Goal: Information Seeking & Learning: Learn about a topic

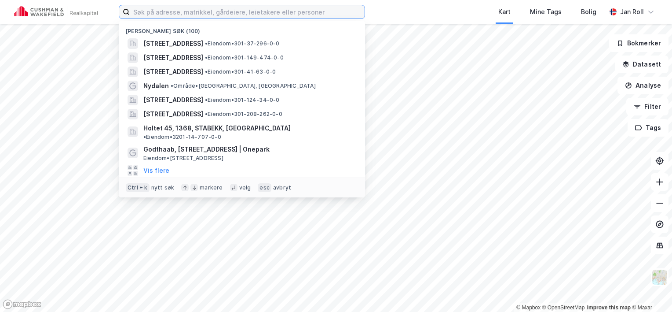
click at [234, 9] on input at bounding box center [247, 11] width 235 height 13
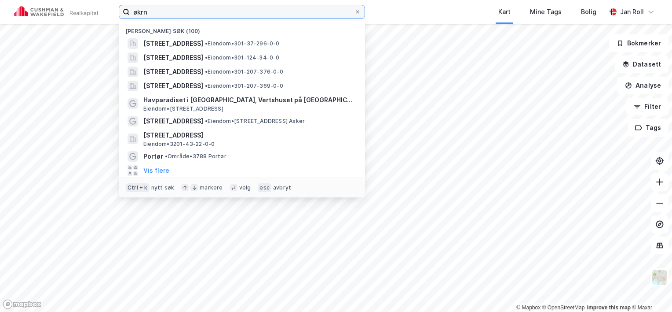
type input "økrn"
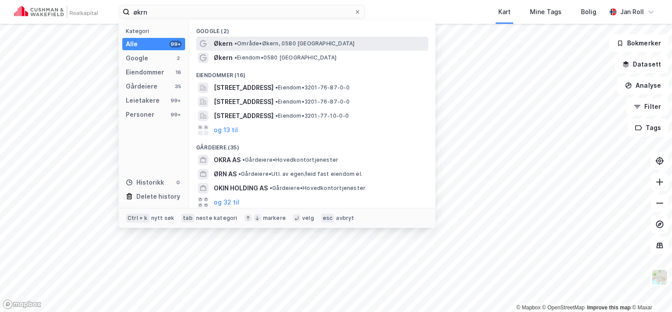
click at [271, 40] on span "• Område • Økern, [GEOGRAPHIC_DATA]" at bounding box center [295, 43] width 120 height 7
